Goal: Task Accomplishment & Management: Manage account settings

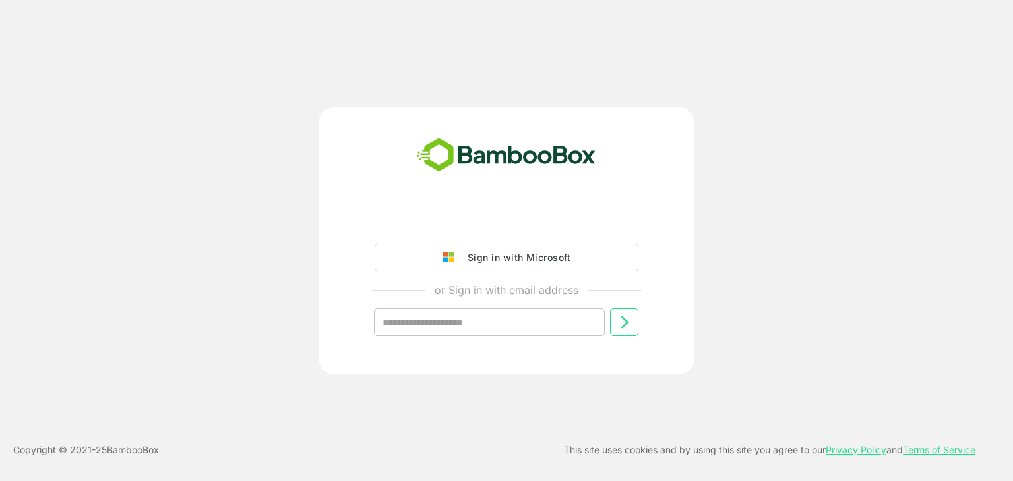
click at [81, 127] on div "Sign in with Microsoft or Sign in with email address ​ Copyright © 2021- 25 Bam…" at bounding box center [506, 240] width 1013 height 481
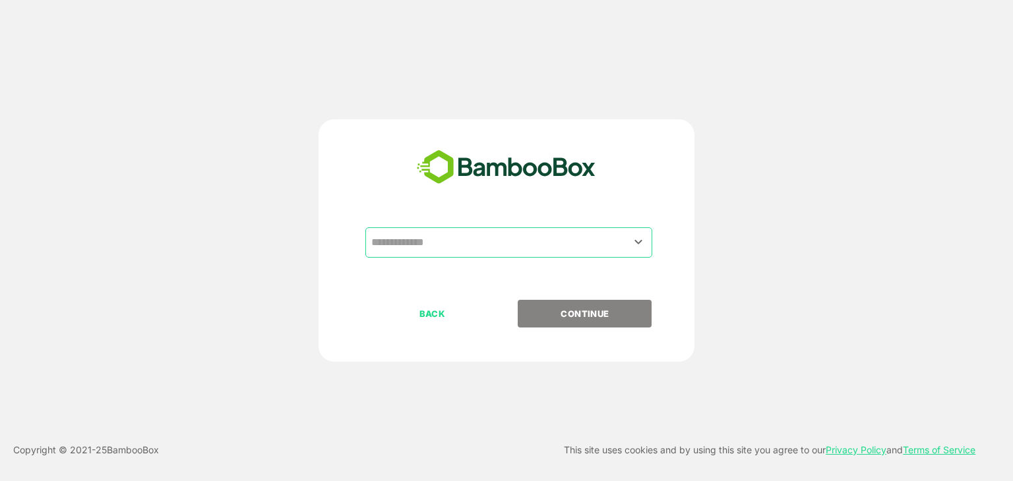
click at [468, 246] on input "text" at bounding box center [509, 242] width 282 height 25
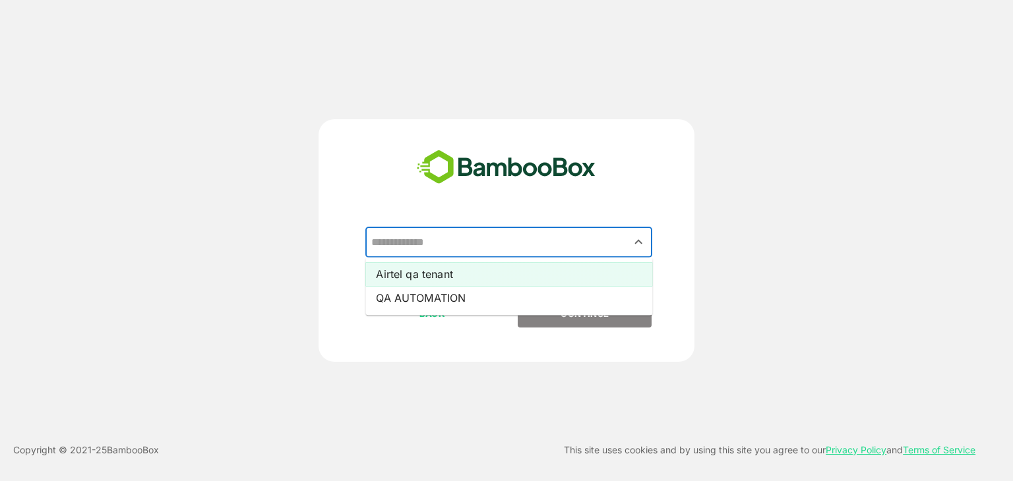
click at [448, 278] on li "Airtel qa tenant" at bounding box center [508, 274] width 287 height 24
type input "**********"
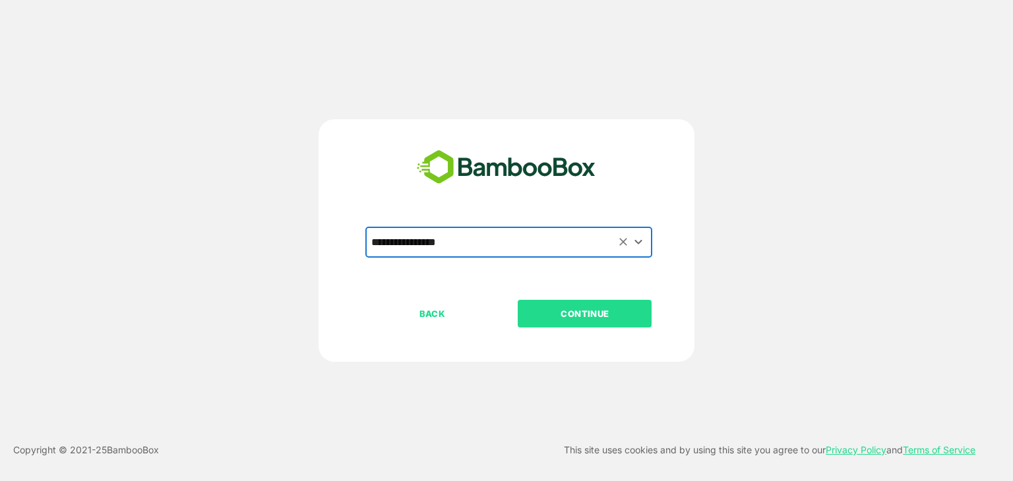
click at [561, 311] on p "CONTINUE" at bounding box center [585, 314] width 132 height 15
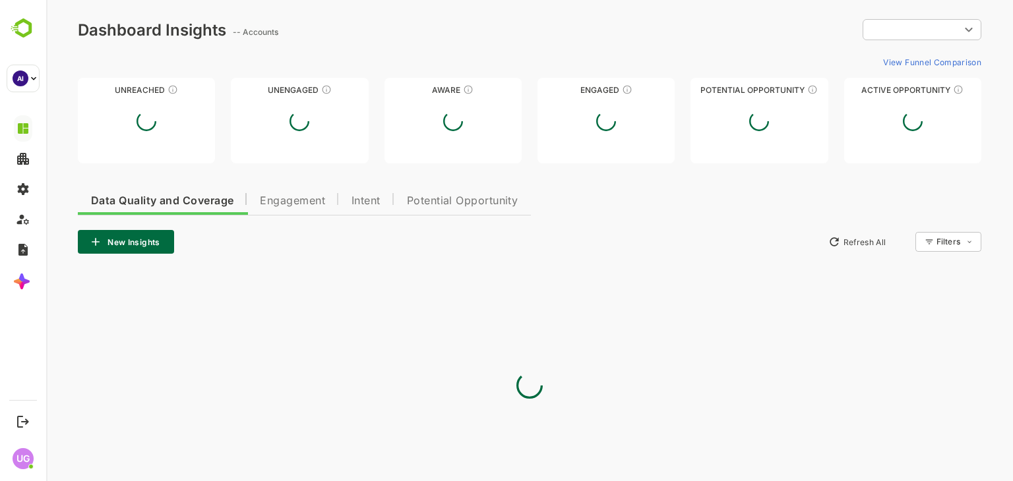
type input "**********"
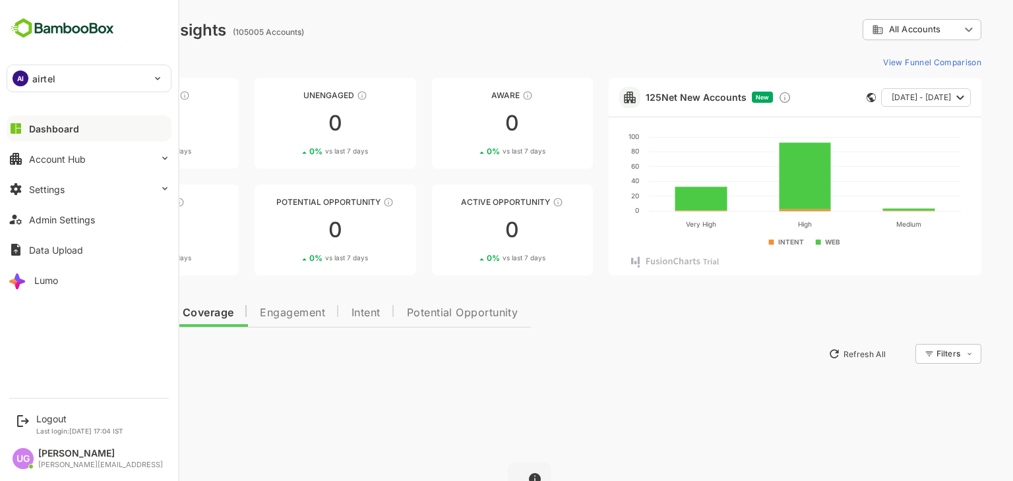
click at [100, 82] on div "AI airtel" at bounding box center [81, 78] width 148 height 26
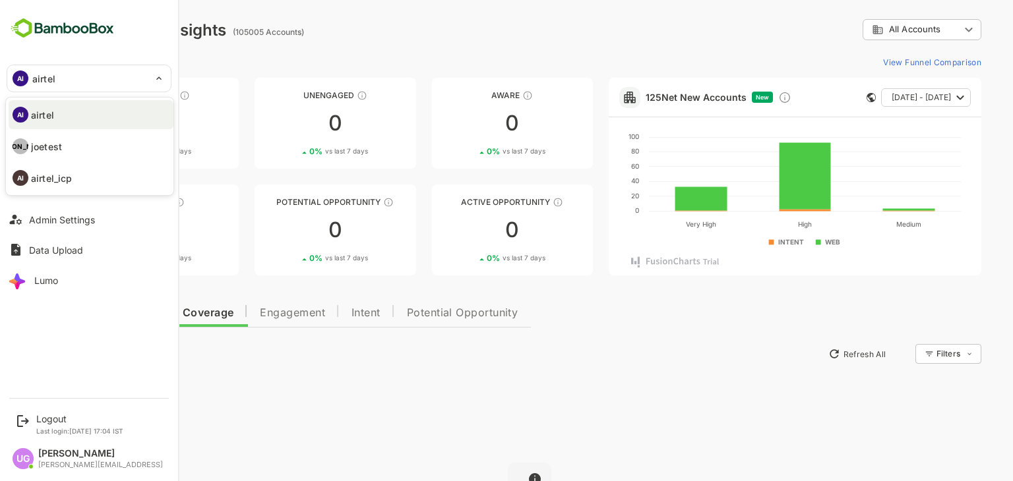
click at [123, 79] on div at bounding box center [506, 240] width 1013 height 481
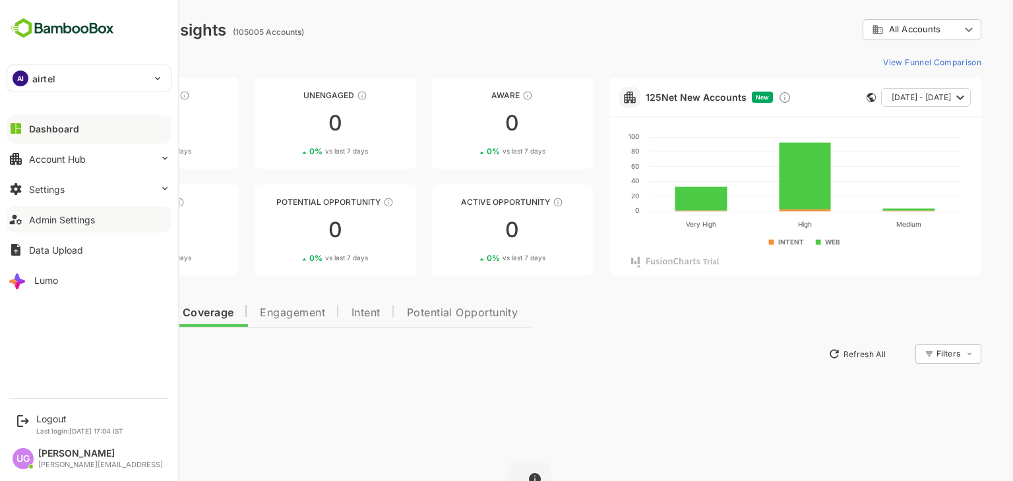
click at [71, 227] on button "Admin Settings" at bounding box center [89, 219] width 165 height 26
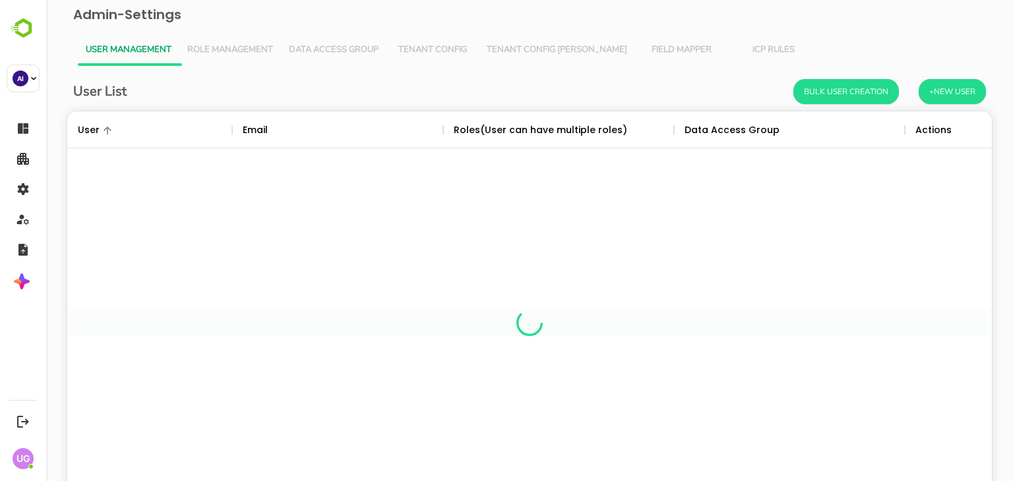
scroll to position [377, 905]
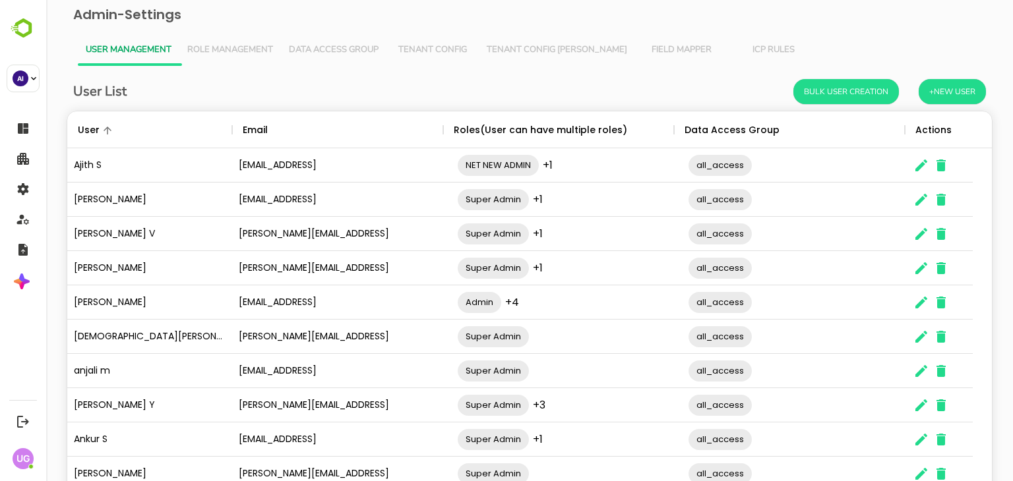
click at [636, 22] on h6 "Admin-Settings" at bounding box center [530, 14] width 946 height 29
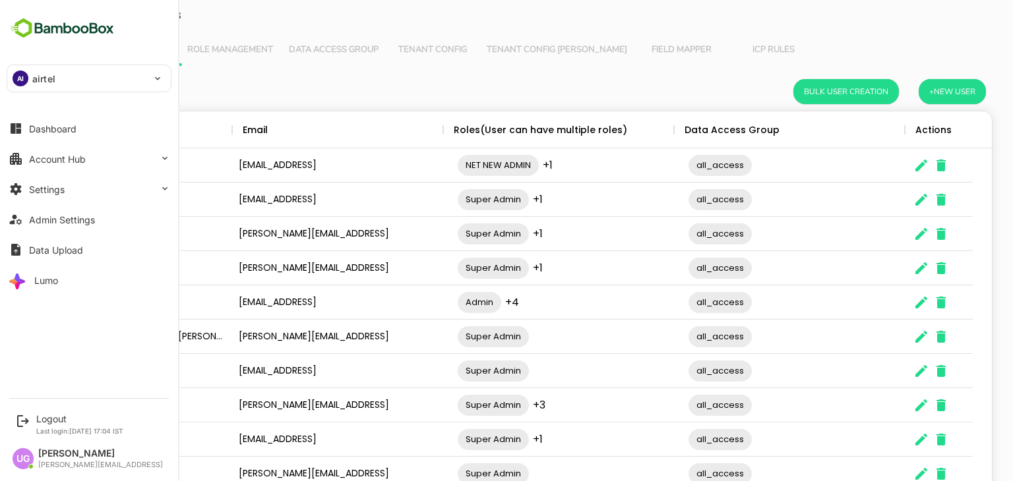
click at [133, 28] on div "AI airtel ****** Dashboard Account Hub Settings Admin Settings Data Upload Lumo" at bounding box center [89, 195] width 178 height 390
click at [145, 75] on div "AI airtel" at bounding box center [81, 78] width 148 height 26
click at [32, 79] on p "airtel" at bounding box center [43, 79] width 23 height 14
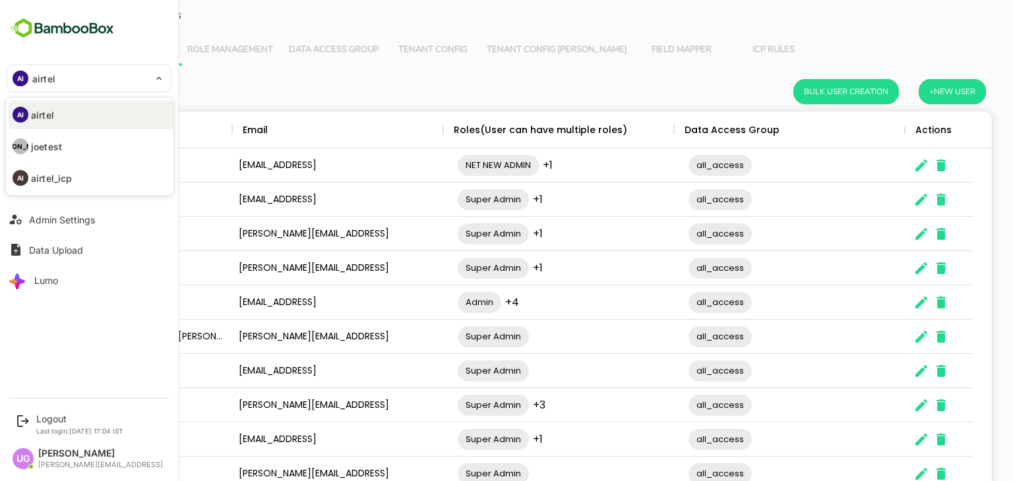
click at [320, 47] on div at bounding box center [506, 240] width 1013 height 481
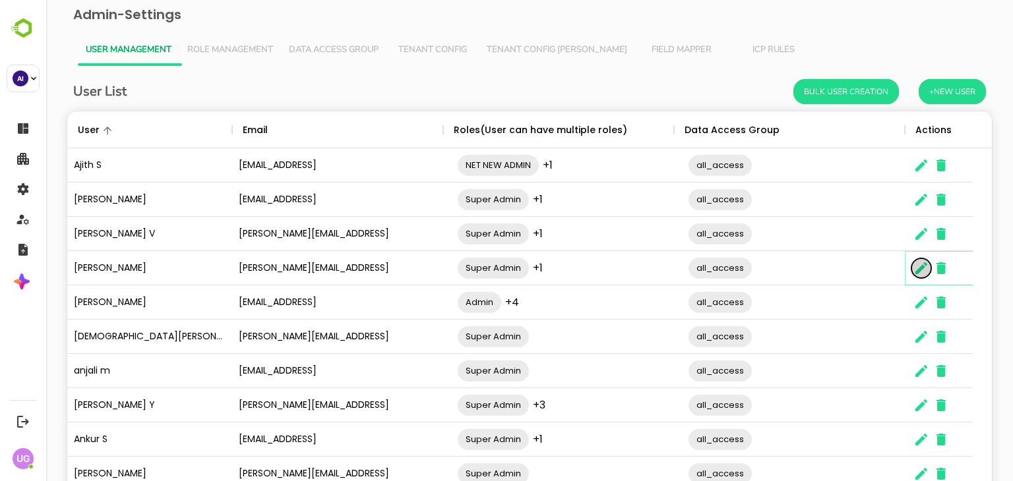
click at [917, 270] on icon "The User Data" at bounding box center [921, 268] width 12 height 12
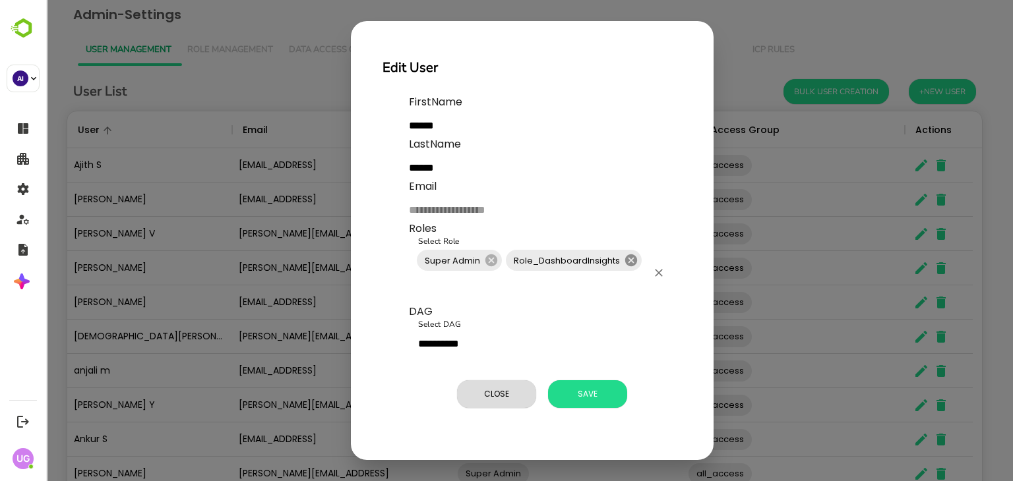
click at [632, 258] on icon at bounding box center [631, 260] width 15 height 15
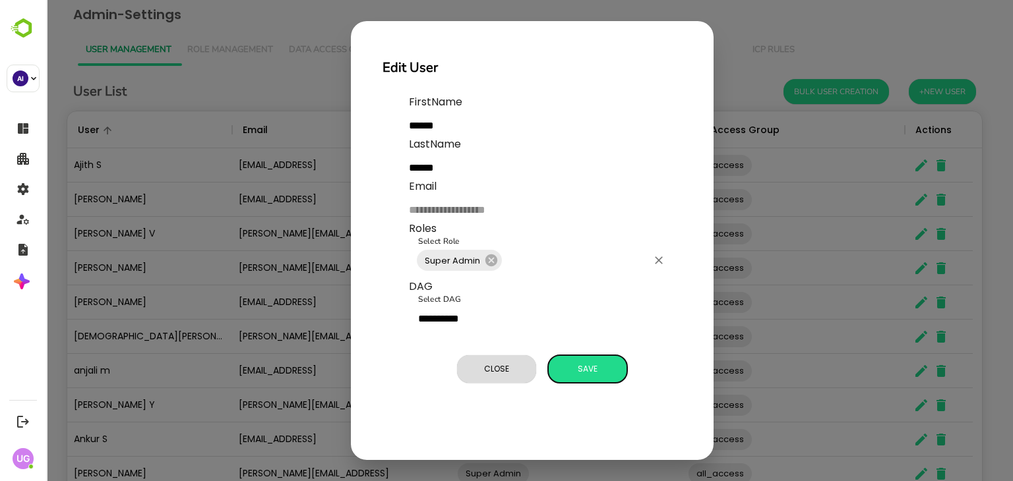
click at [608, 367] on span "Save" at bounding box center [588, 369] width 66 height 17
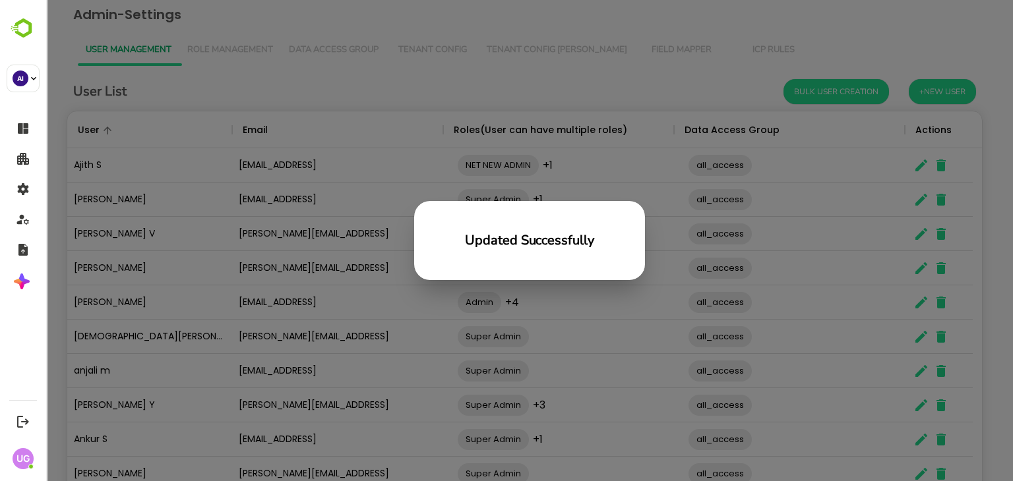
click at [491, 93] on div "Updated Successfully" at bounding box center [529, 240] width 967 height 481
